Goal: Task Accomplishment & Management: Complete application form

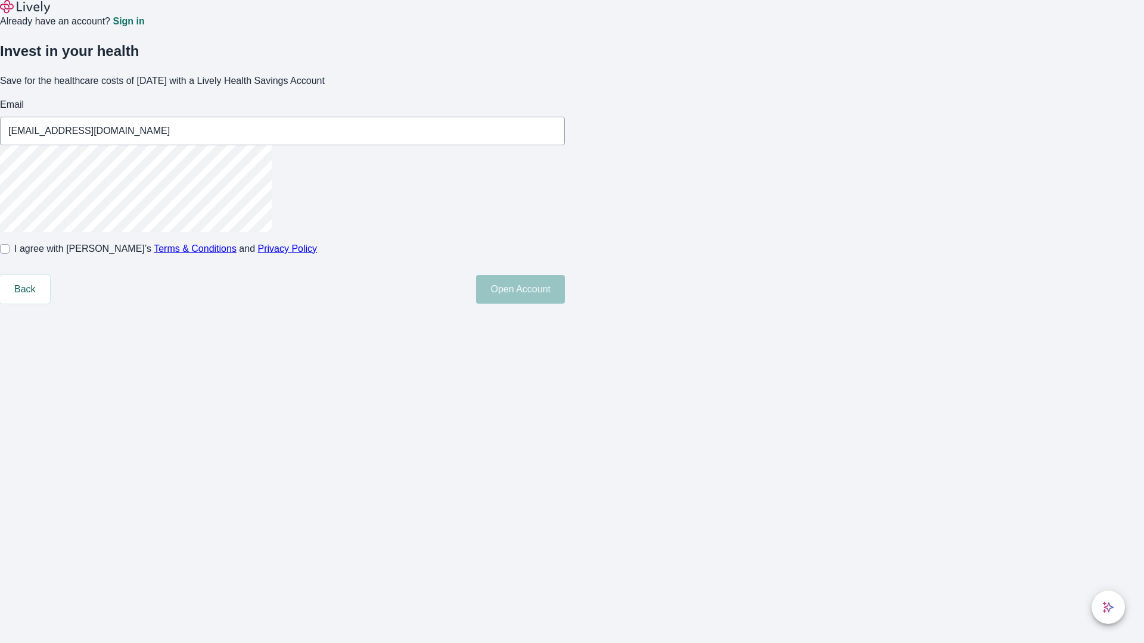
click at [10, 254] on input "I agree with Lively’s Terms & Conditions and Privacy Policy" at bounding box center [5, 249] width 10 height 10
checkbox input "true"
click at [565, 304] on button "Open Account" at bounding box center [520, 289] width 89 height 29
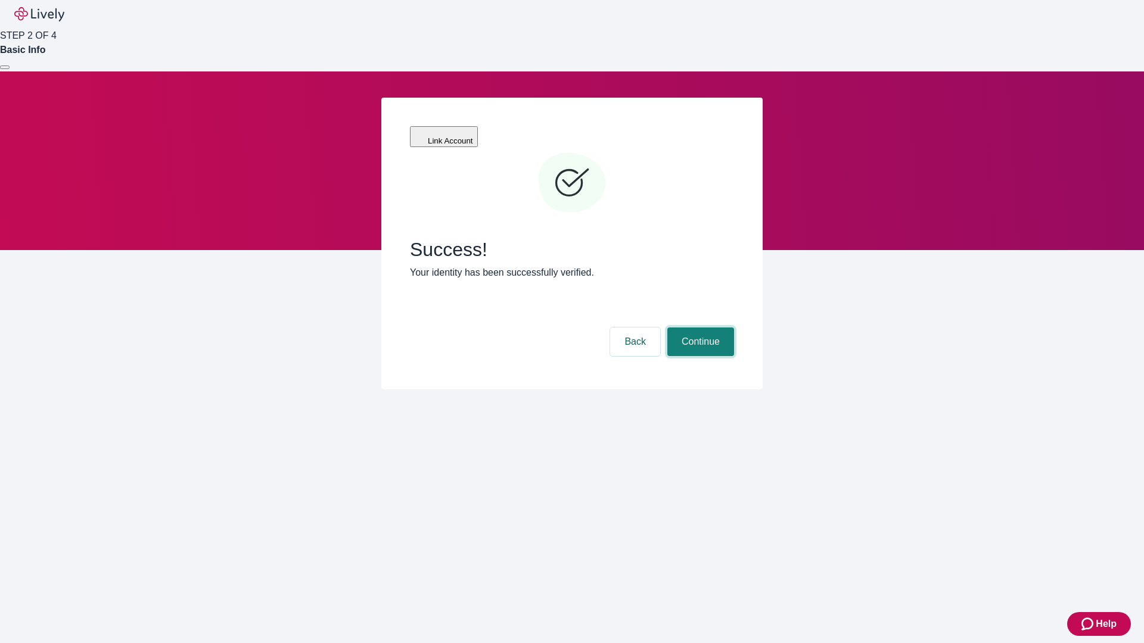
click at [699, 328] on button "Continue" at bounding box center [700, 342] width 67 height 29
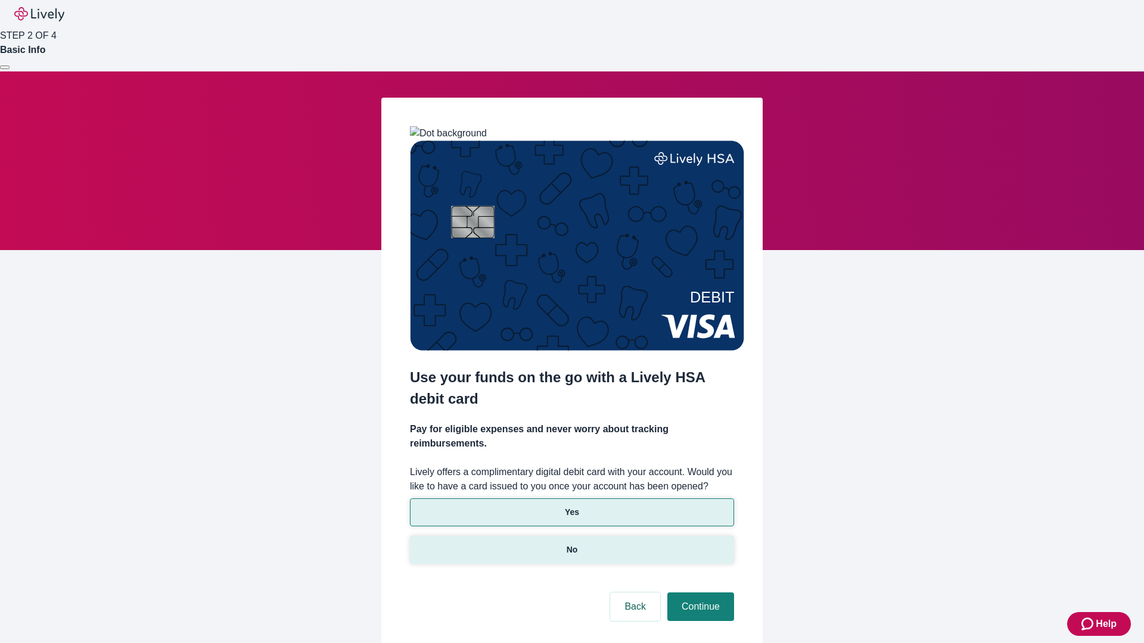
click at [571, 544] on p "No" at bounding box center [571, 550] width 11 height 13
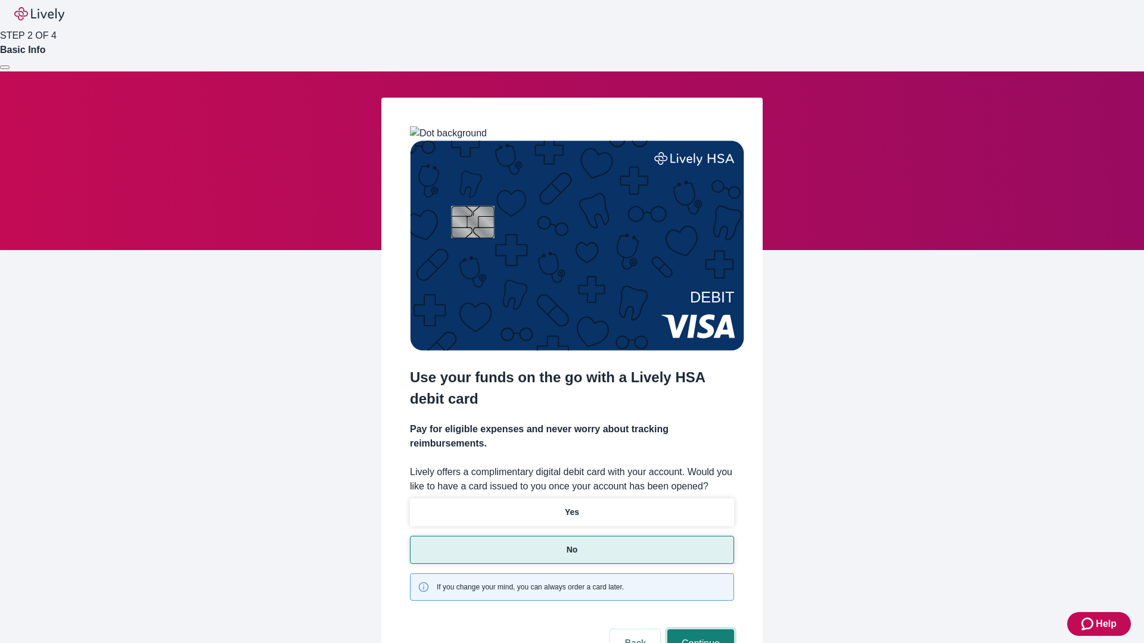
click at [699, 630] on button "Continue" at bounding box center [700, 644] width 67 height 29
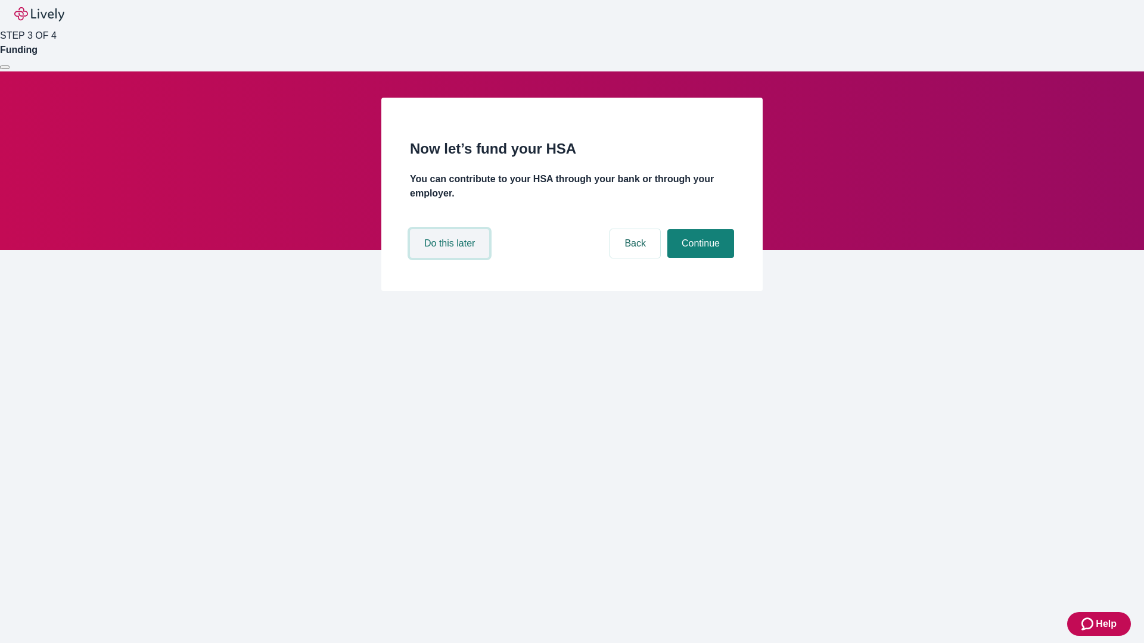
click at [451, 258] on button "Do this later" at bounding box center [449, 243] width 79 height 29
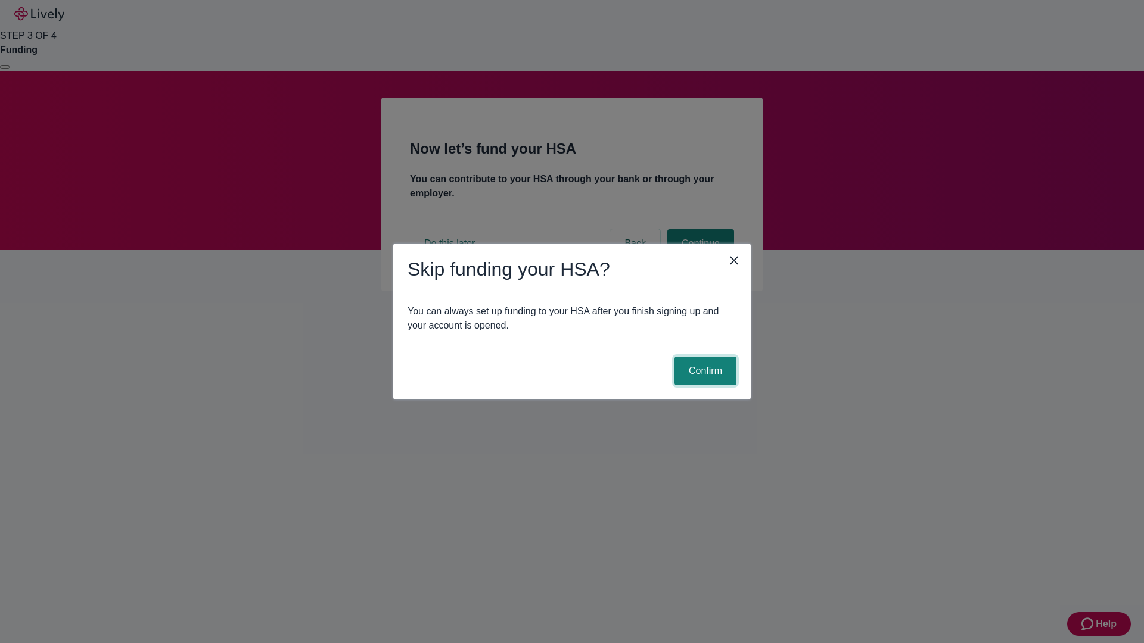
click at [703, 371] on button "Confirm" at bounding box center [705, 371] width 62 height 29
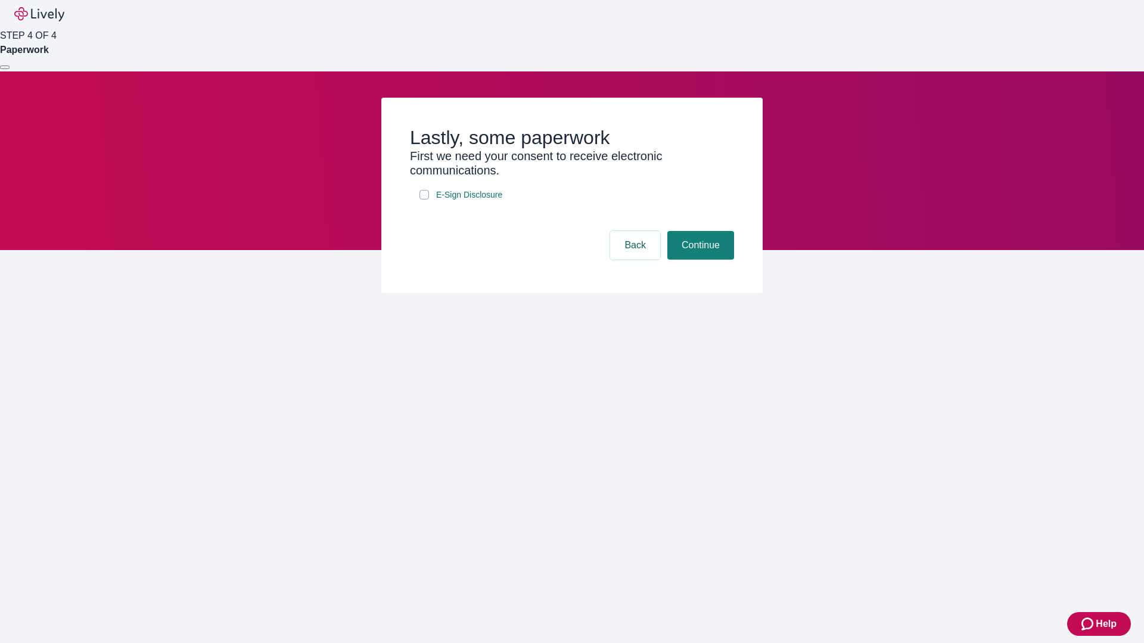
click at [424, 200] on input "E-Sign Disclosure" at bounding box center [424, 195] width 10 height 10
checkbox input "true"
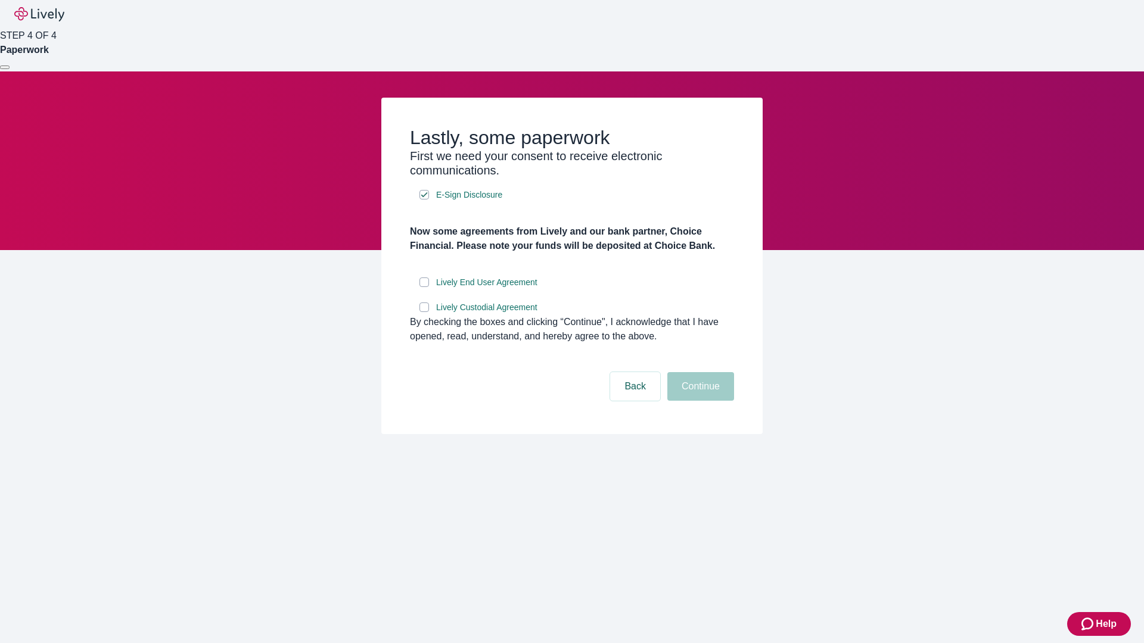
click at [424, 287] on input "Lively End User Agreement" at bounding box center [424, 283] width 10 height 10
checkbox input "true"
click at [424, 312] on input "Lively Custodial Agreement" at bounding box center [424, 308] width 10 height 10
checkbox input "true"
click at [699, 401] on button "Continue" at bounding box center [700, 386] width 67 height 29
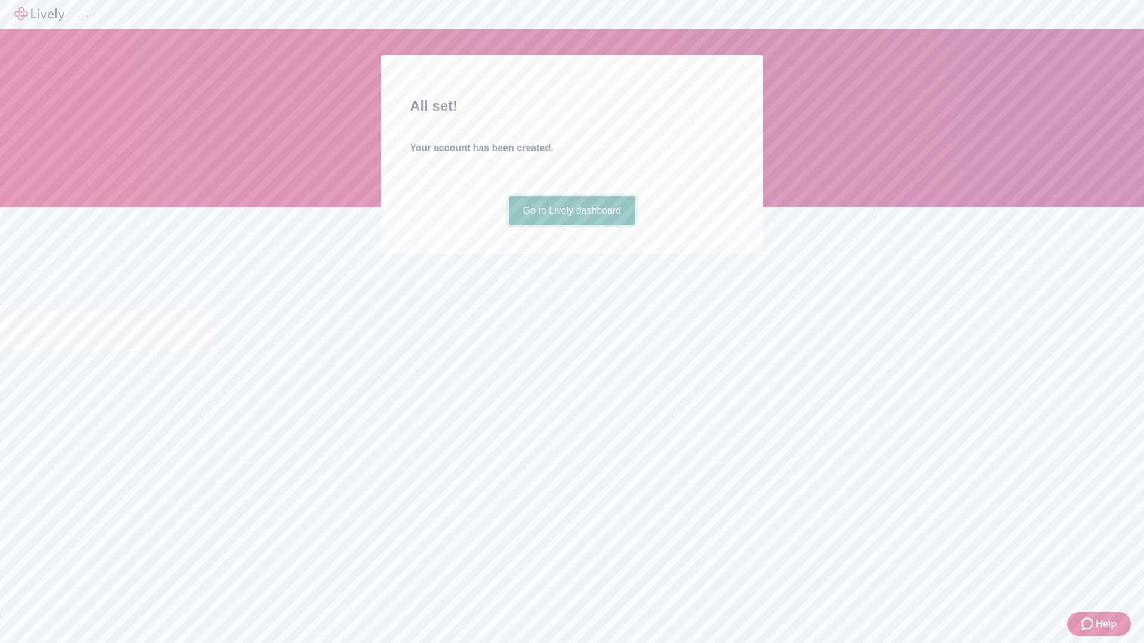
click at [571, 225] on link "Go to Lively dashboard" at bounding box center [572, 211] width 127 height 29
